Goal: Information Seeking & Learning: Learn about a topic

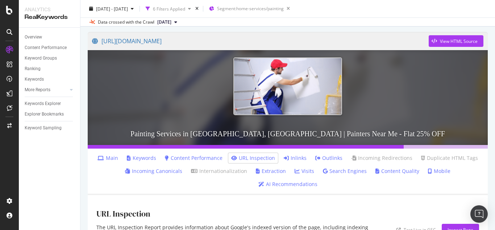
scroll to position [38, 0]
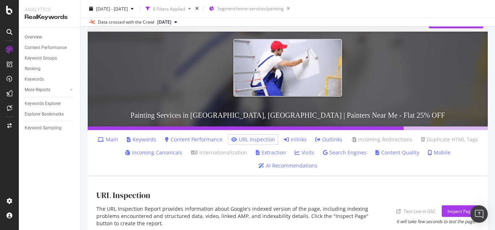
click at [428, 151] on link "Mobile" at bounding box center [439, 152] width 22 height 7
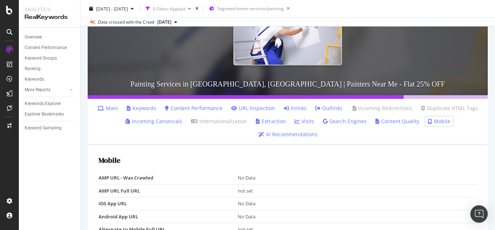
scroll to position [106, 0]
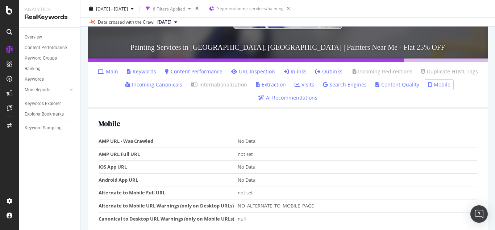
click at [318, 94] on link "AI Recommendations" at bounding box center [288, 97] width 59 height 7
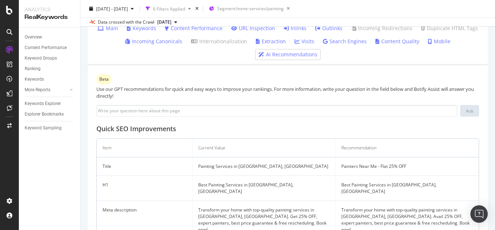
scroll to position [215, 0]
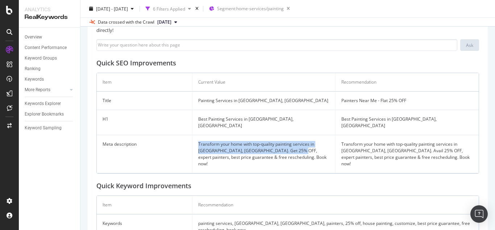
drag, startPoint x: 198, startPoint y: 125, endPoint x: 291, endPoint y: 132, distance: 92.7
click at [291, 135] on td "Transform your home with top-quality painting services in [GEOGRAPHIC_DATA], [G…" at bounding box center [264, 154] width 143 height 38
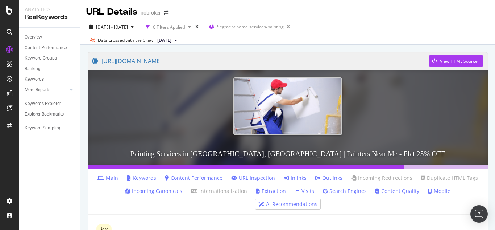
scroll to position [73, 0]
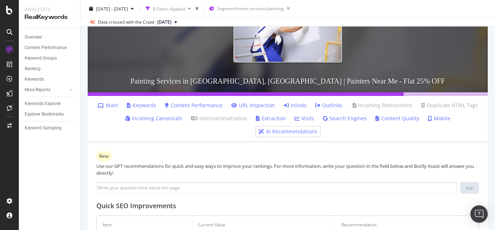
click at [186, 104] on link "Content Performance" at bounding box center [194, 105] width 58 height 7
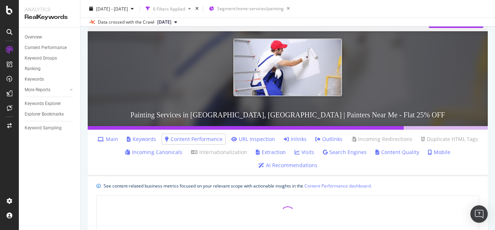
scroll to position [109, 0]
